Goal: Information Seeking & Learning: Learn about a topic

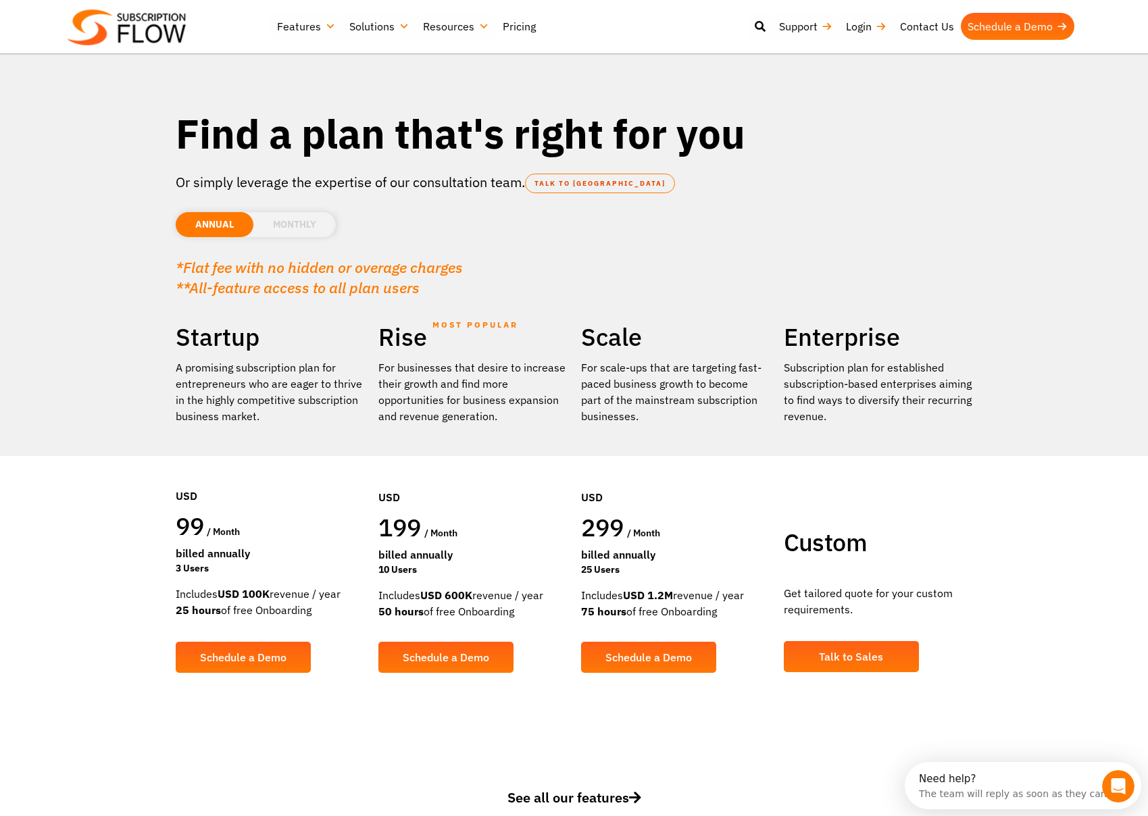
click at [301, 224] on li "MONTHLY" at bounding box center [294, 224] width 82 height 25
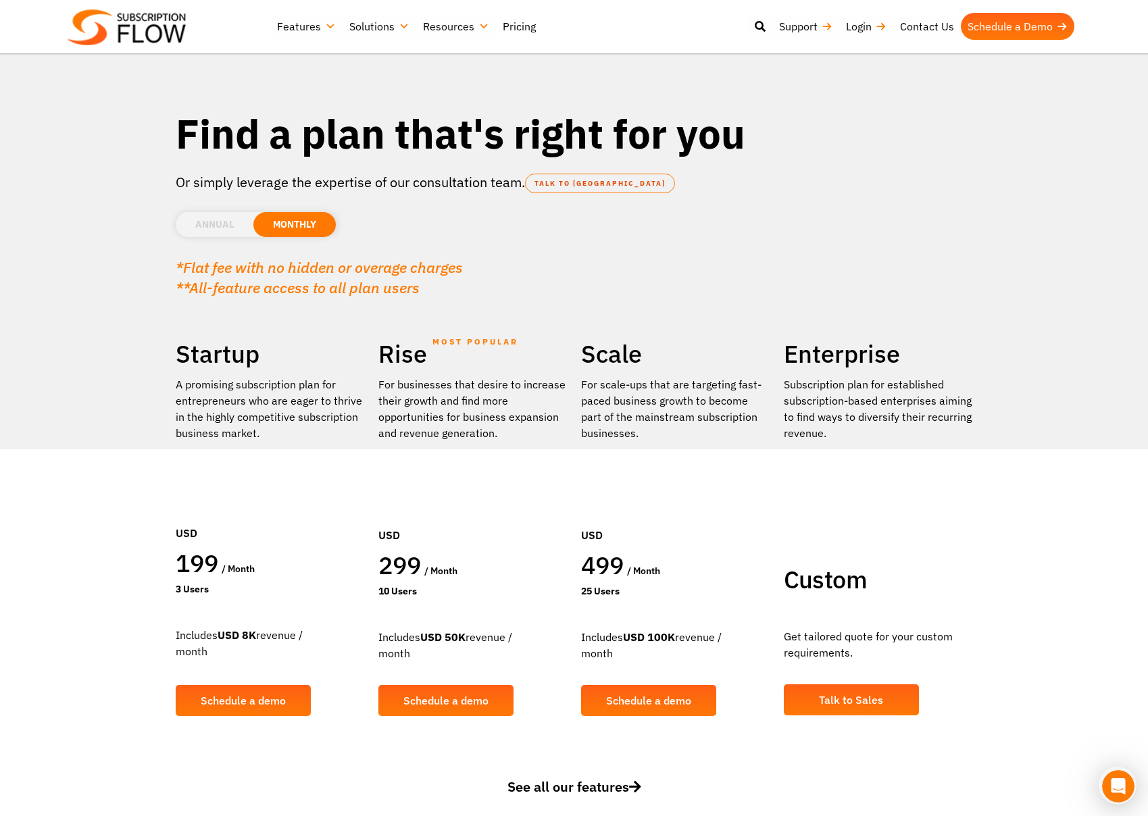
click at [247, 224] on li "ANNUAL" at bounding box center [215, 224] width 78 height 25
